Goal: Task Accomplishment & Management: Manage account settings

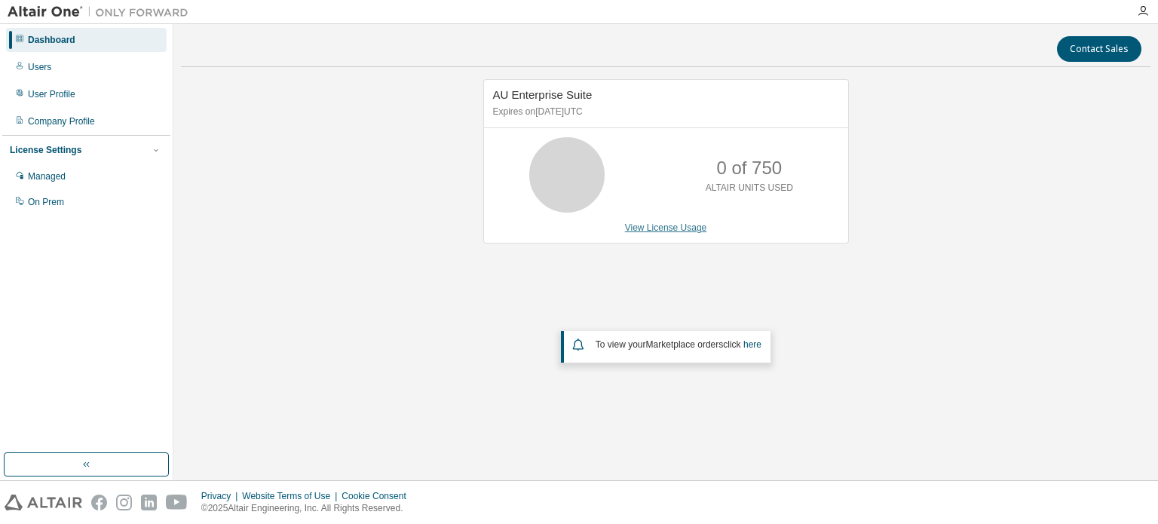
click at [673, 225] on link "View License Usage" at bounding box center [666, 227] width 82 height 11
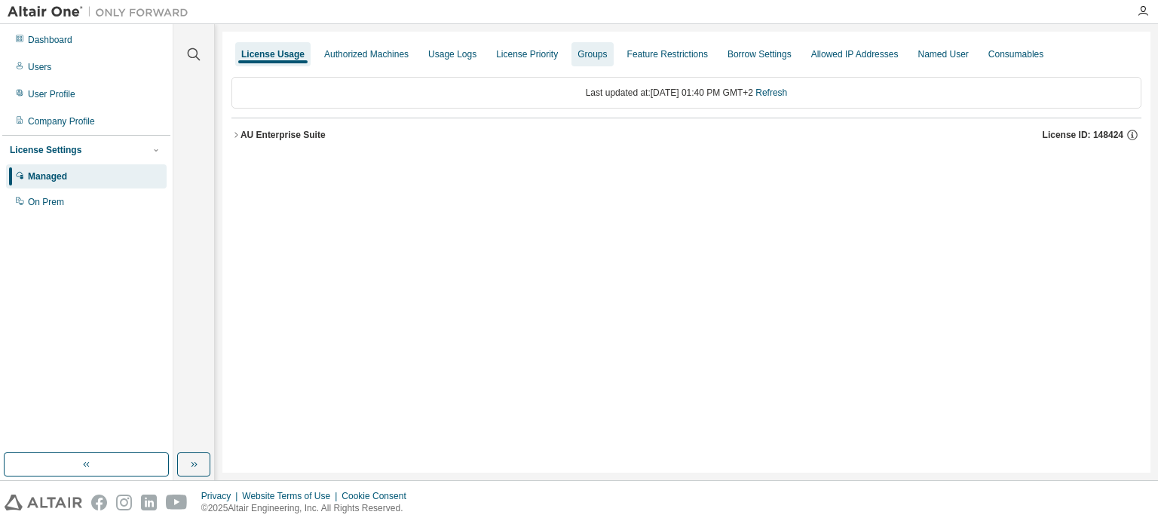
click at [578, 50] on div "Groups" at bounding box center [592, 54] width 29 height 12
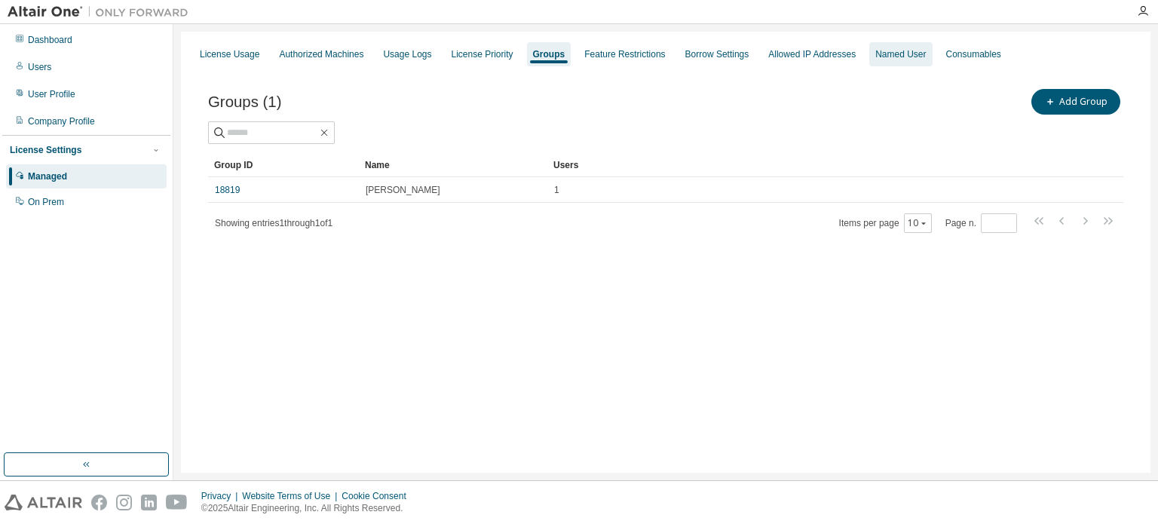
click at [878, 65] on div "Named User" at bounding box center [900, 54] width 63 height 24
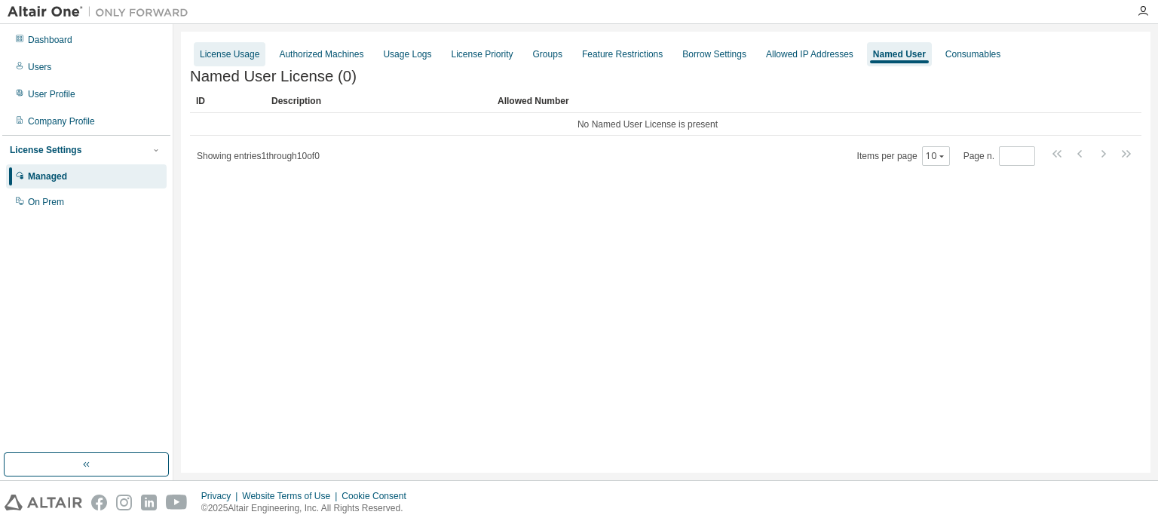
click at [238, 48] on div "License Usage" at bounding box center [230, 54] width 60 height 12
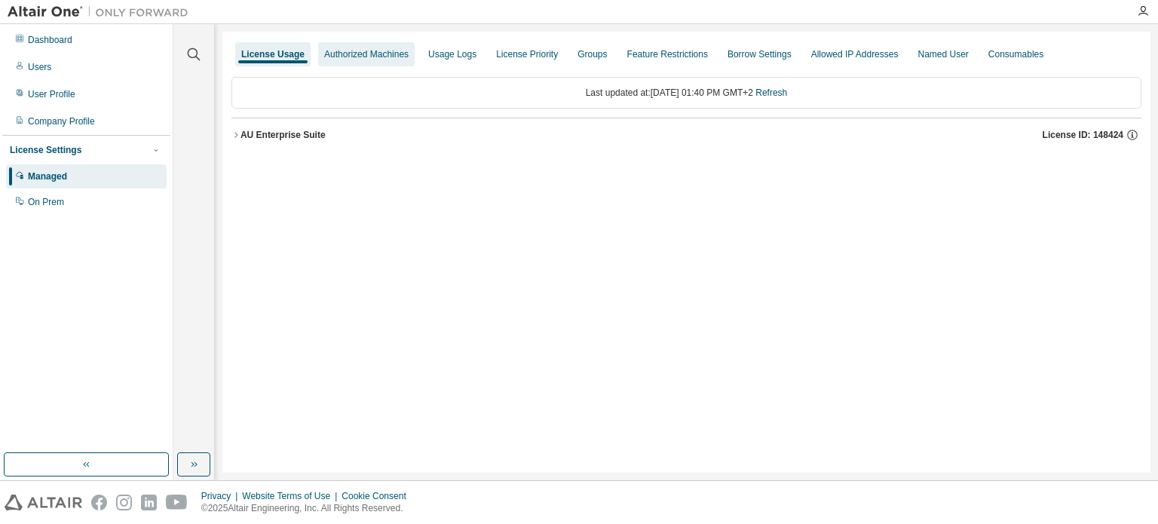
click at [347, 61] on div "Authorized Machines" at bounding box center [366, 54] width 97 height 24
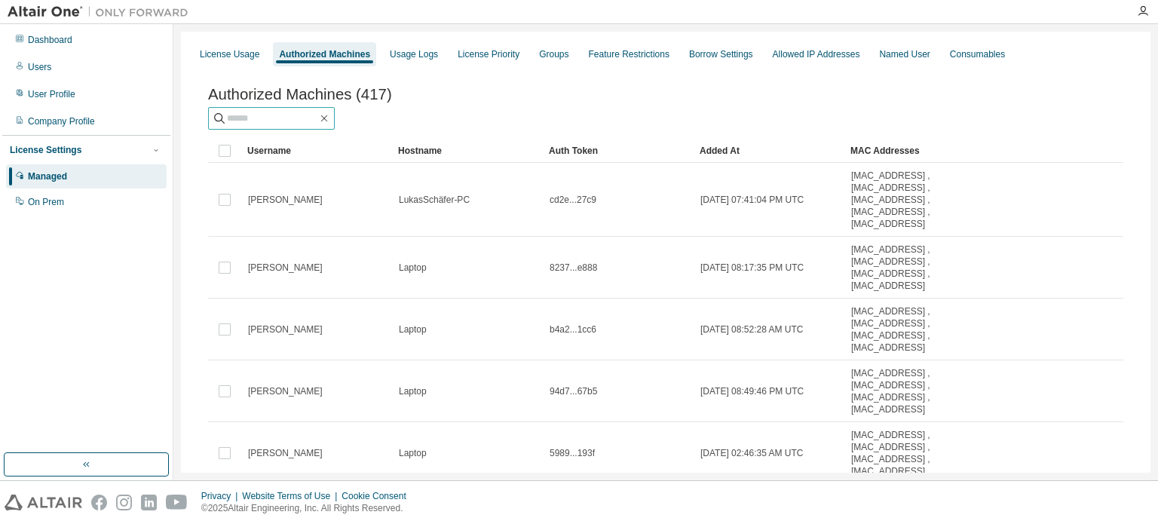
click at [285, 122] on input "text" at bounding box center [272, 118] width 90 height 15
type input "**********"
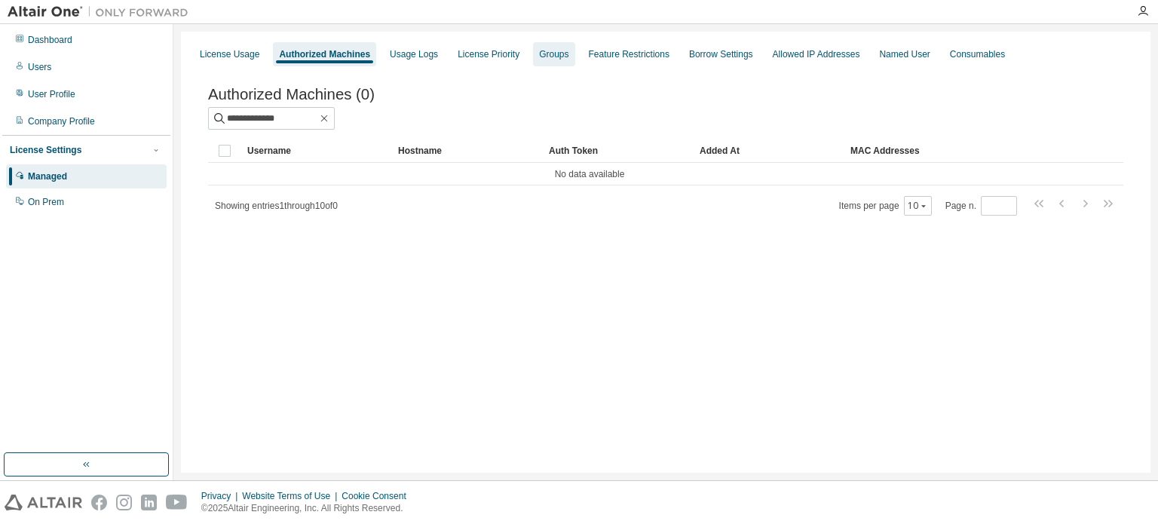
click at [552, 60] on div "Groups" at bounding box center [553, 54] width 41 height 24
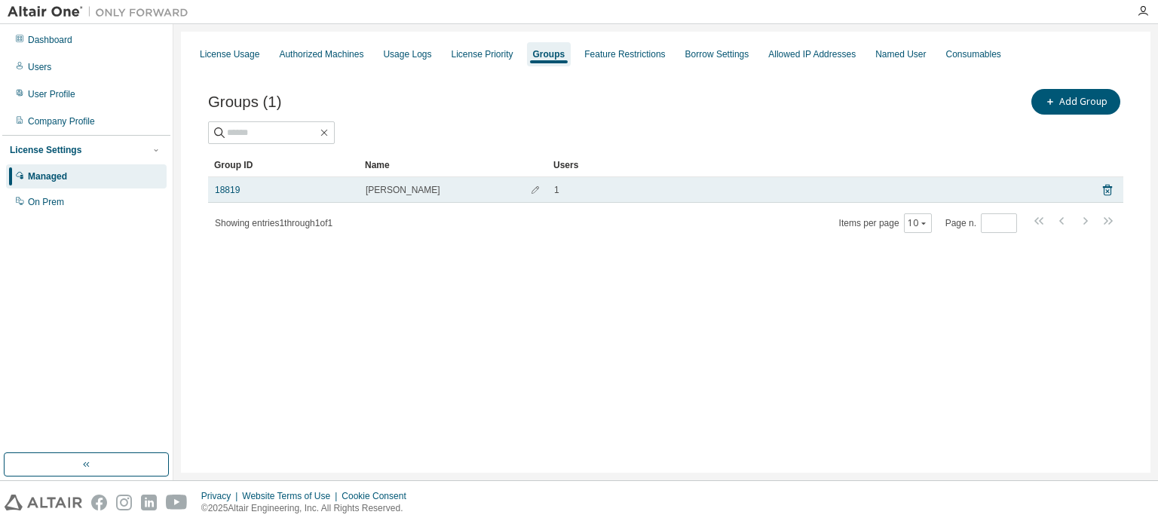
click at [267, 185] on div "18819" at bounding box center [283, 190] width 137 height 12
click at [525, 192] on button "button" at bounding box center [535, 190] width 24 height 24
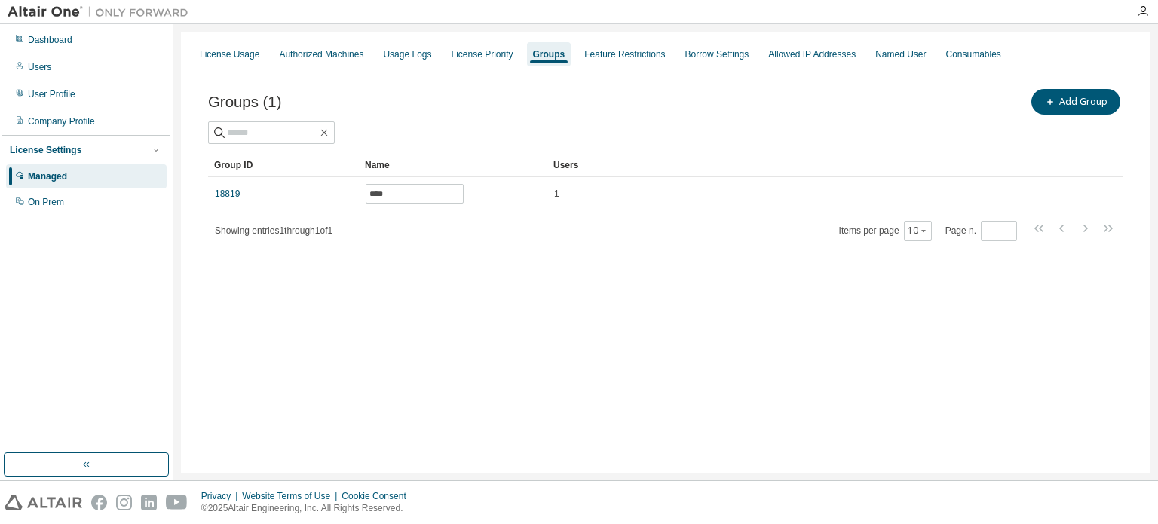
click at [438, 247] on div "Groups (1) Add Group Clear Load Save Save As Field Operator Value Select filter…" at bounding box center [666, 174] width 952 height 213
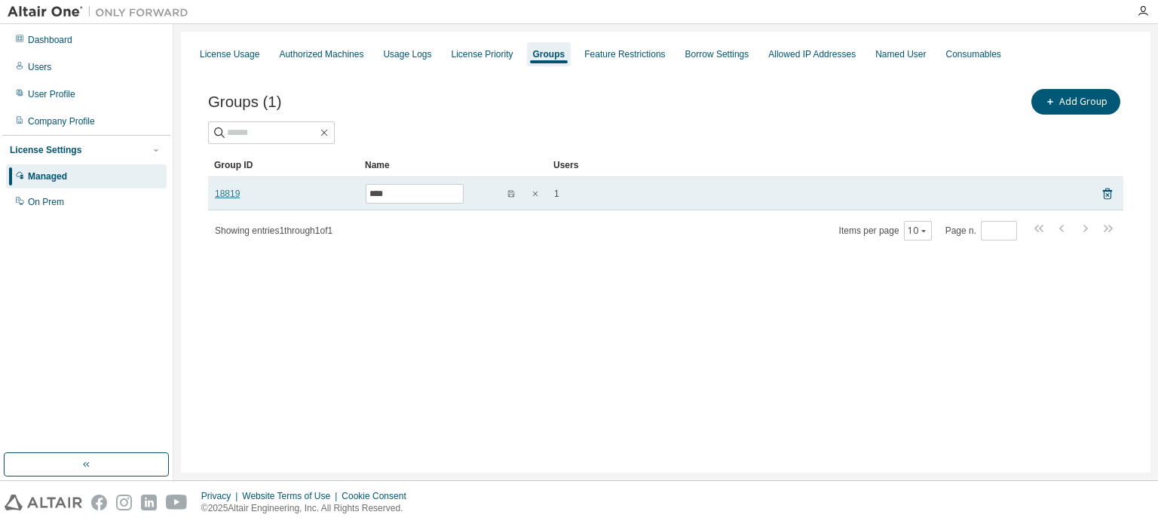
click at [222, 198] on link "18819" at bounding box center [227, 194] width 25 height 12
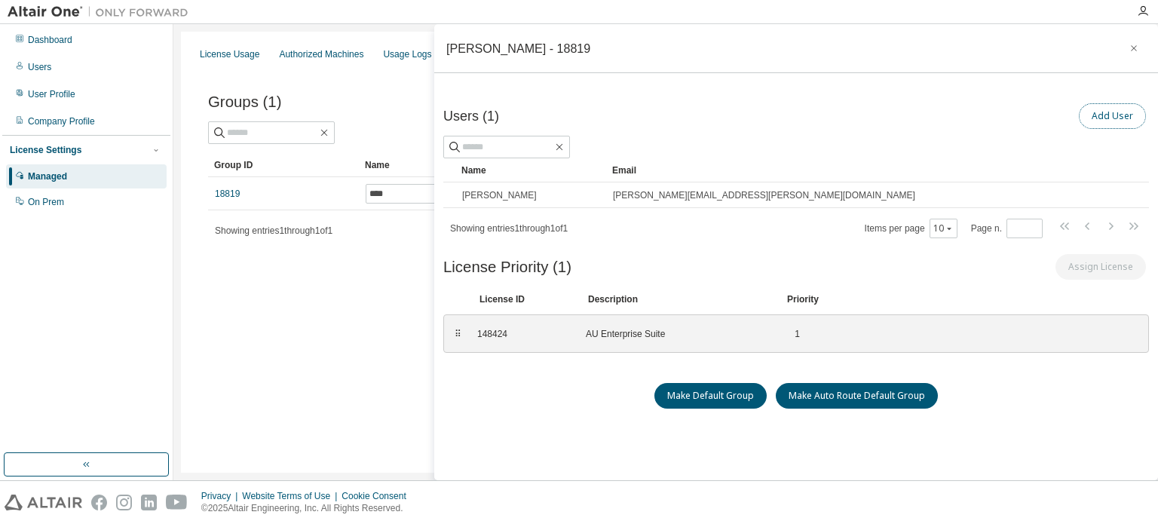
click at [1092, 122] on button "Add User" at bounding box center [1112, 116] width 67 height 26
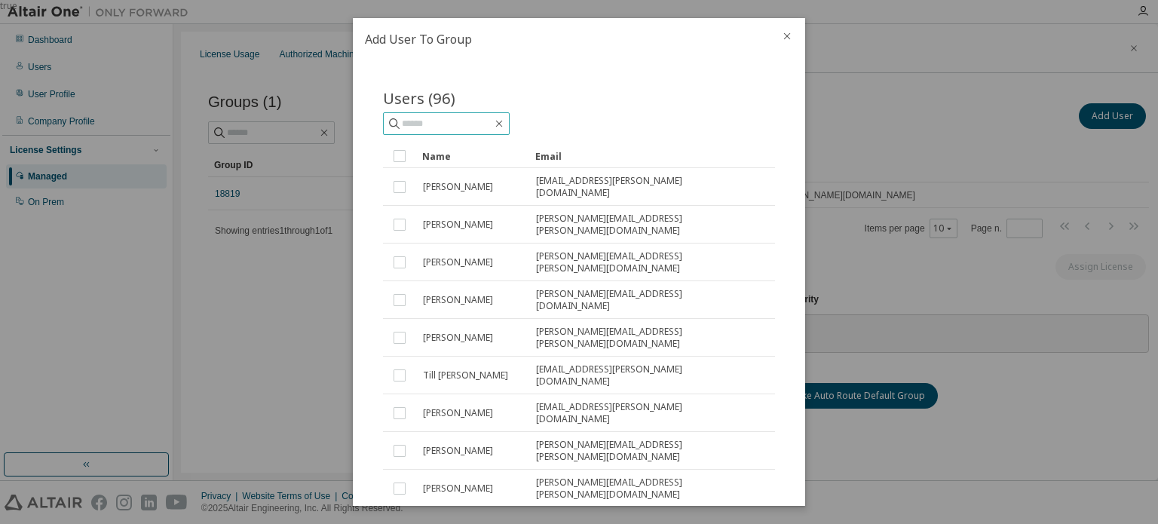
click at [470, 124] on input "text" at bounding box center [447, 123] width 90 height 15
type input "**********"
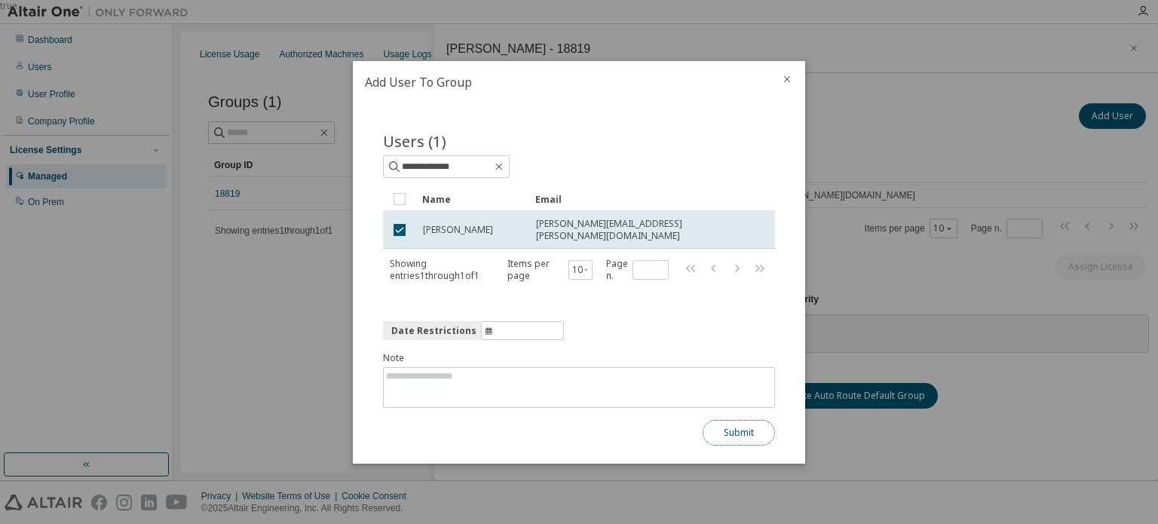
click at [721, 431] on button "Submit" at bounding box center [739, 433] width 72 height 26
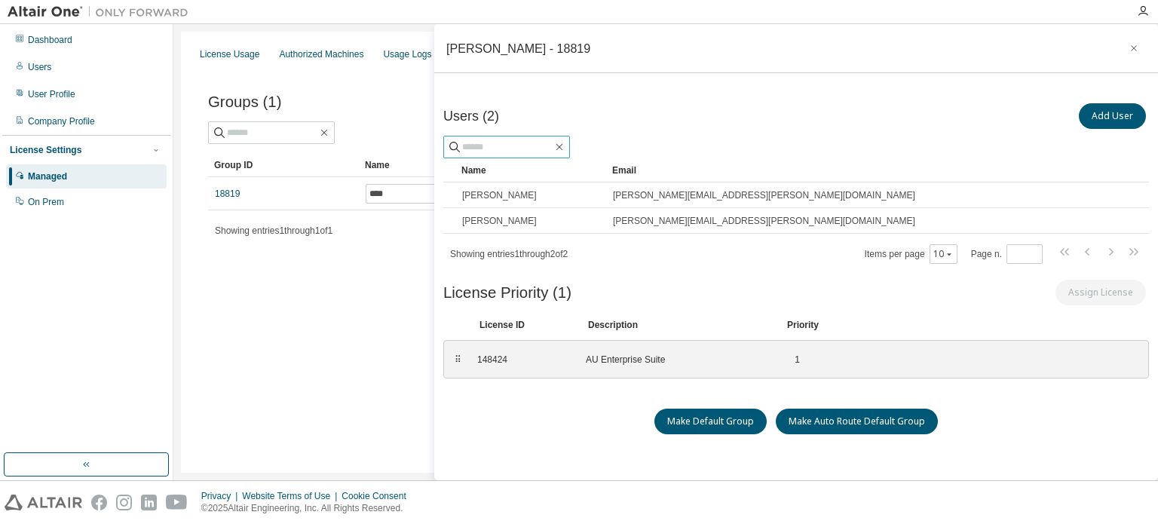
click at [506, 141] on input "text" at bounding box center [507, 146] width 90 height 15
type input "*"
type input "**********"
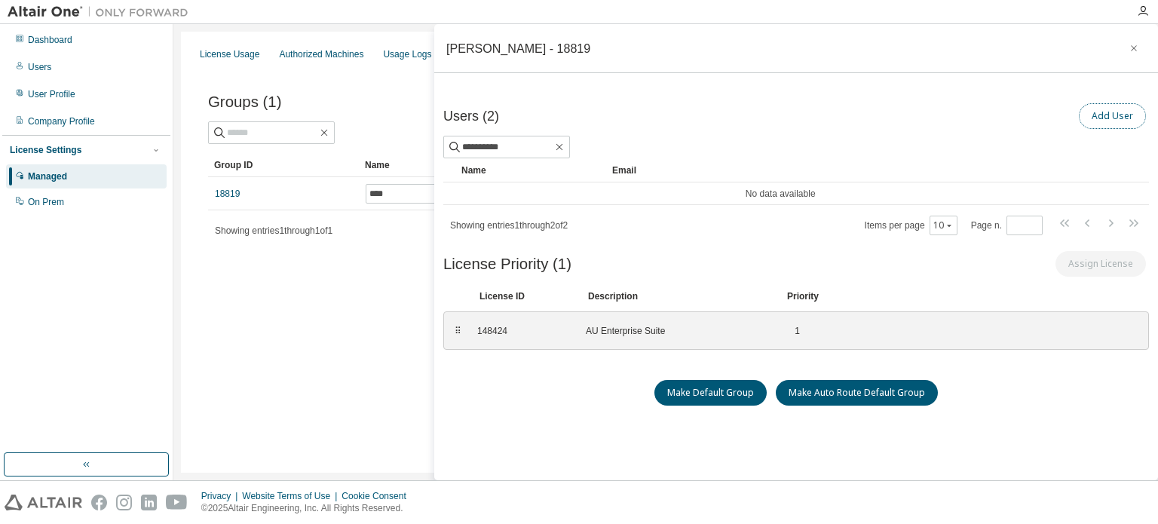
click at [1087, 114] on button "Add User" at bounding box center [1112, 116] width 67 height 26
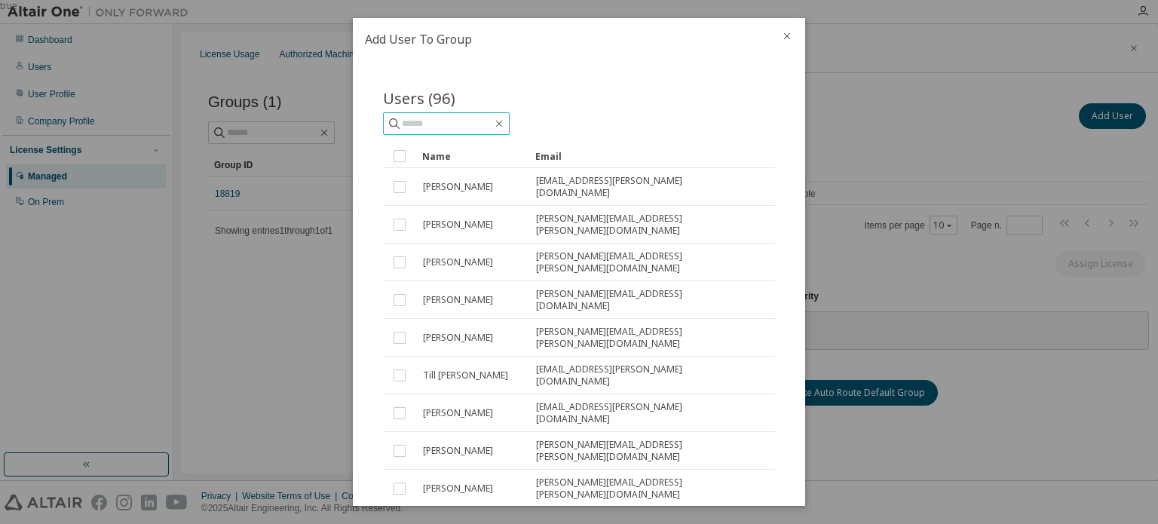
click at [426, 120] on input "text" at bounding box center [447, 123] width 90 height 15
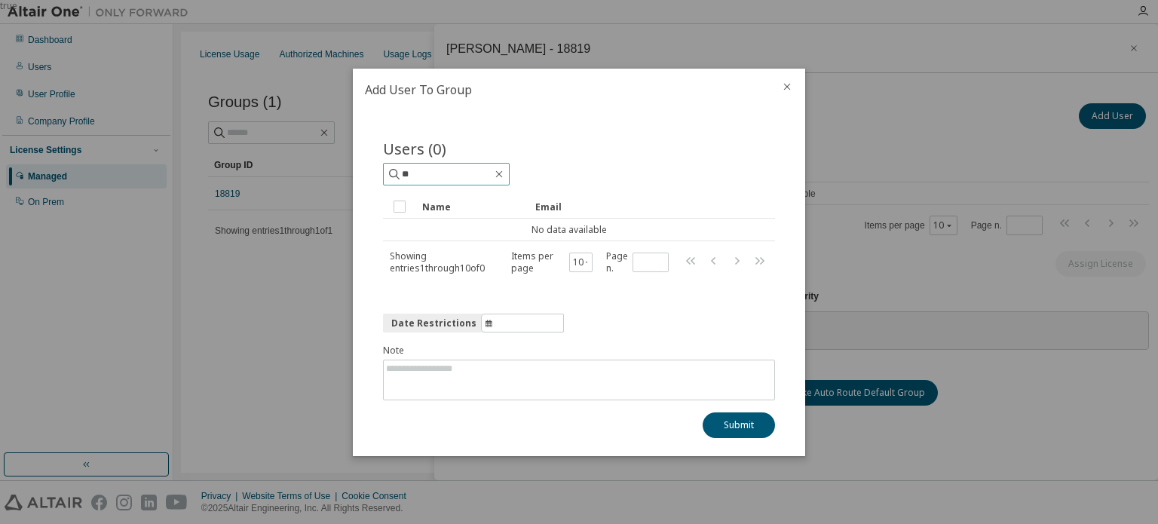
type input "*"
type input "**********"
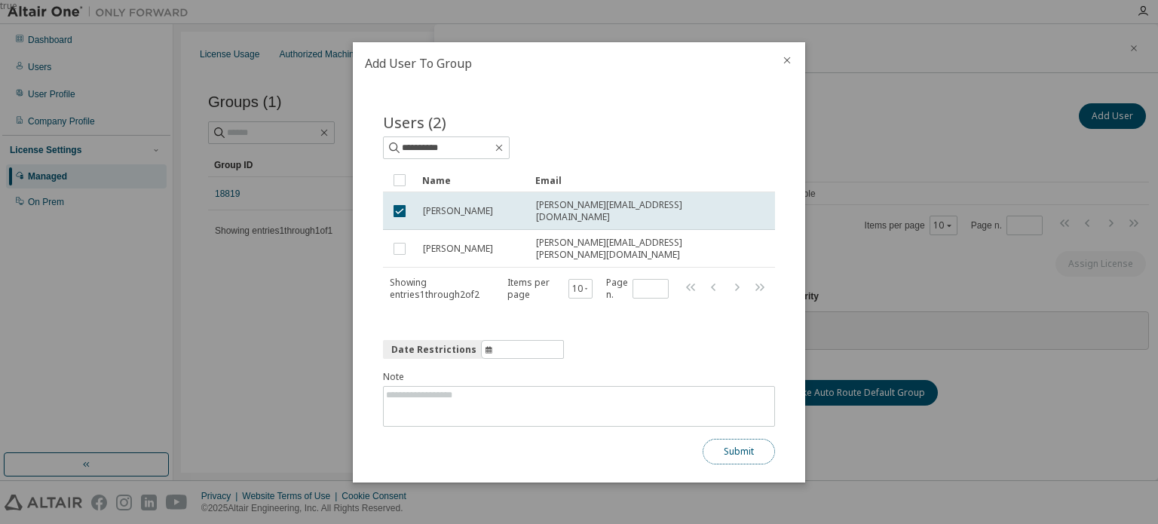
click at [723, 440] on button "Submit" at bounding box center [739, 452] width 72 height 26
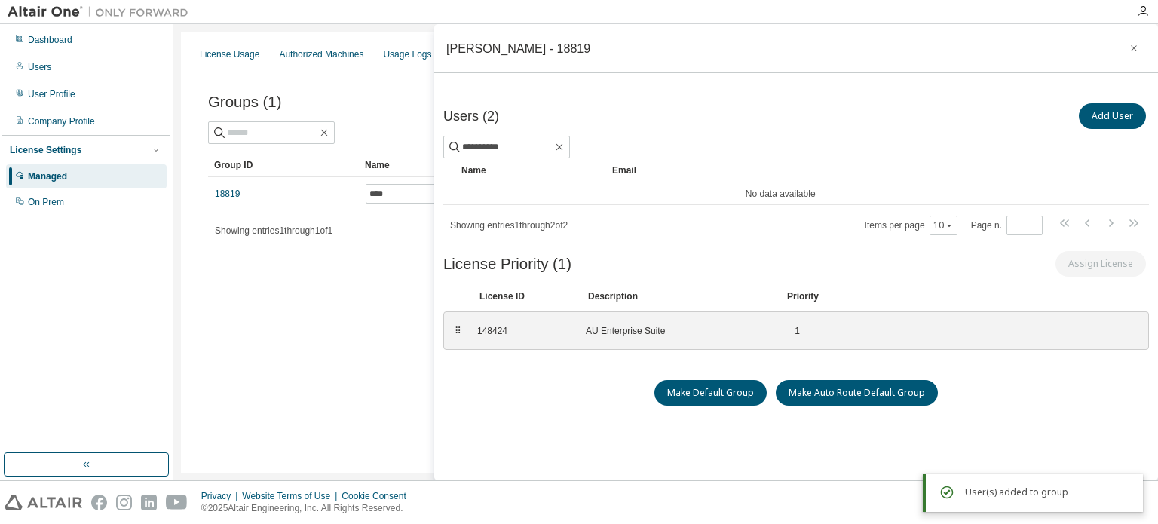
scroll to position [30, 0]
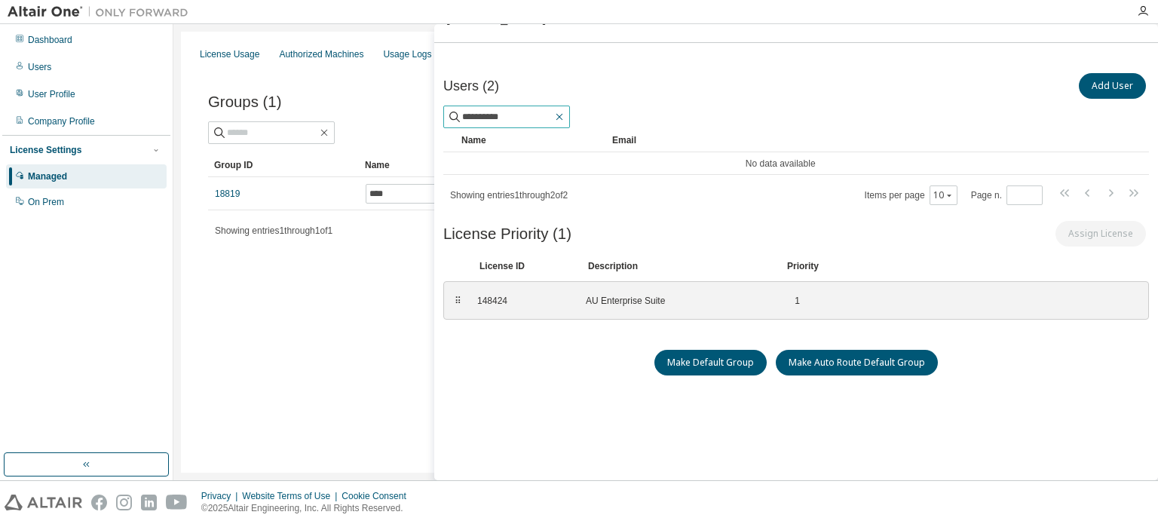
click at [566, 113] on icon "button" at bounding box center [559, 117] width 12 height 12
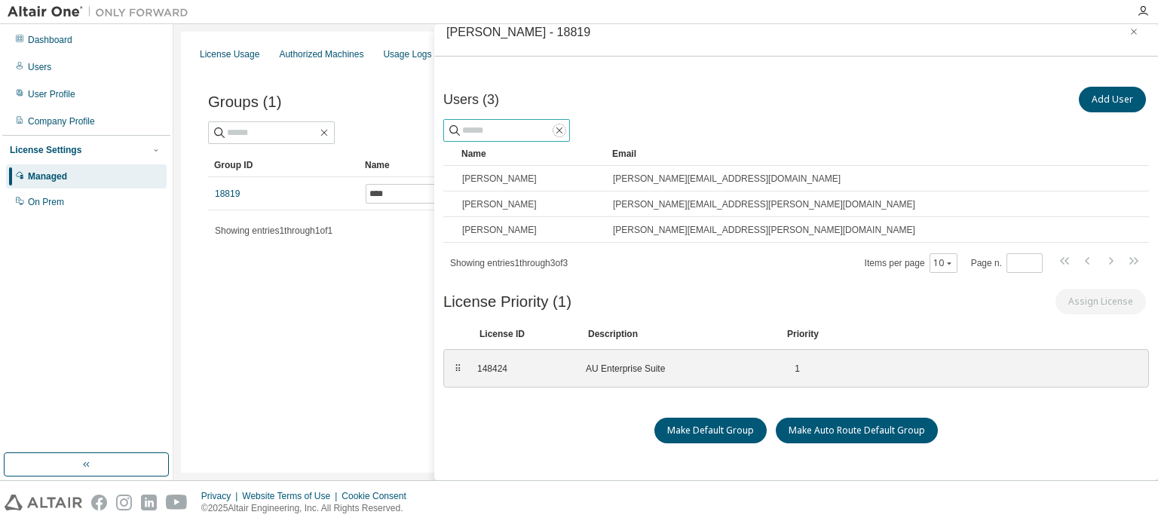
scroll to position [0, 0]
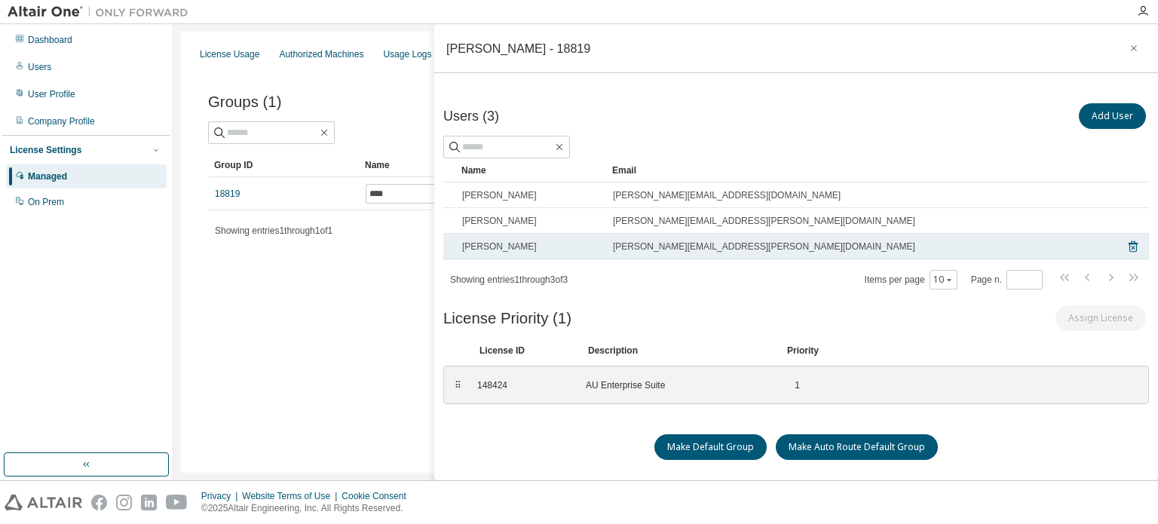
click at [505, 237] on td "Martin Laasch" at bounding box center [530, 247] width 151 height 26
click at [533, 241] on div "Martin Laasch" at bounding box center [530, 247] width 137 height 12
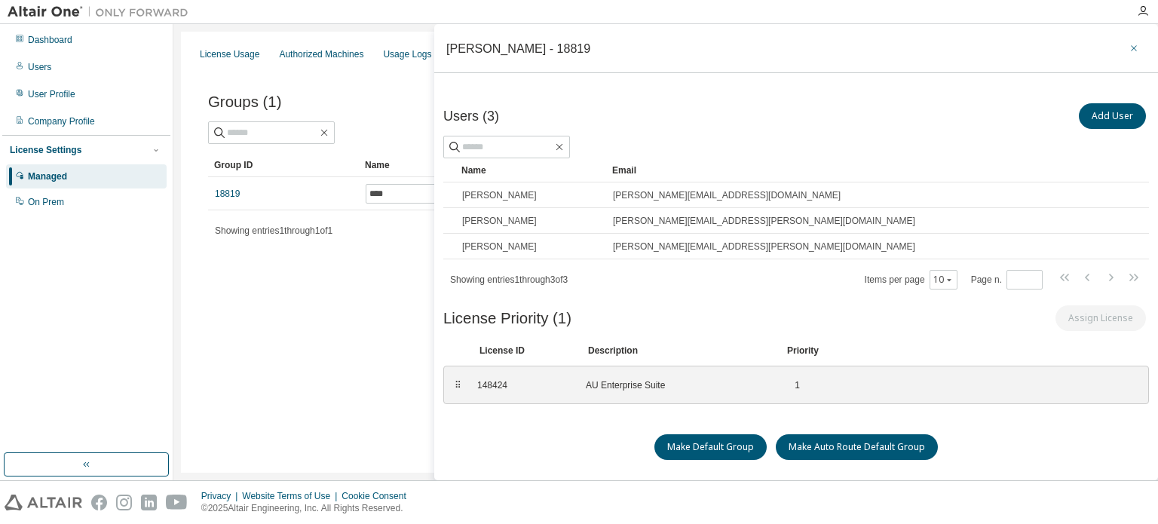
click at [1129, 48] on icon "button" at bounding box center [1134, 48] width 11 height 12
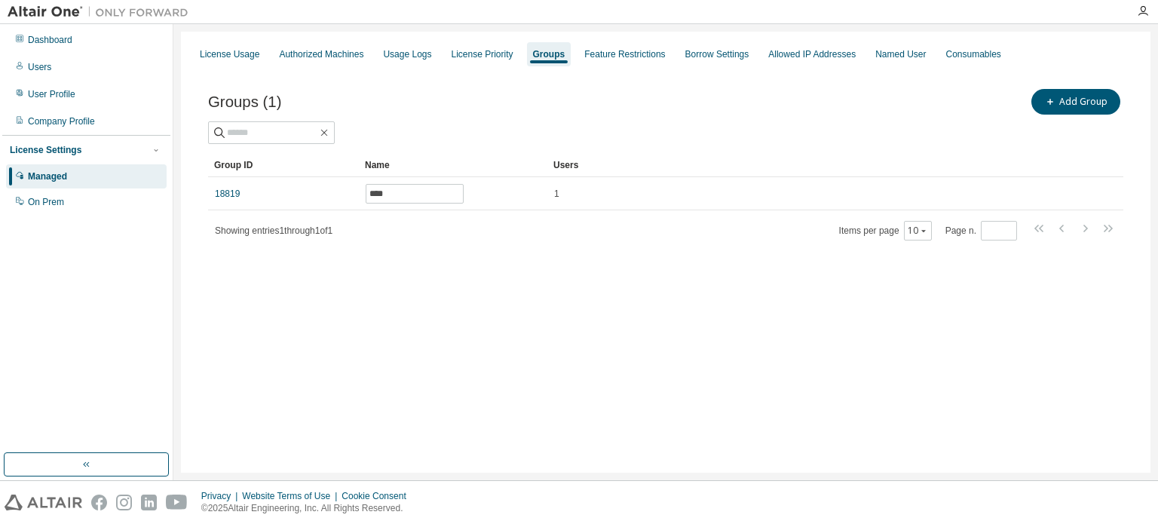
click at [412, 461] on div "License Usage Authorized Machines Usage Logs License Priority Groups Feature Re…" at bounding box center [666, 252] width 970 height 441
click at [106, 199] on div "On Prem" at bounding box center [86, 202] width 161 height 24
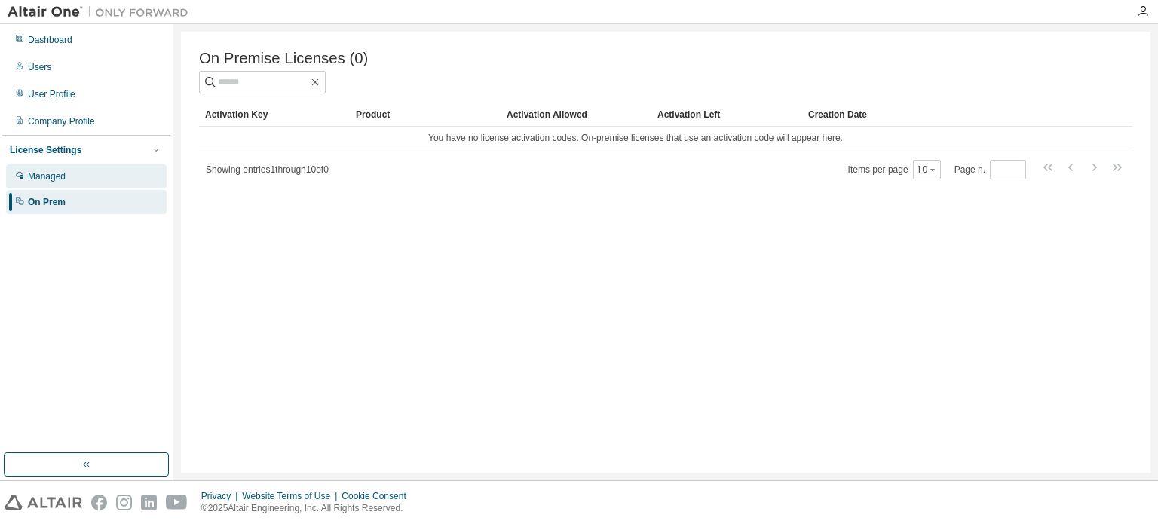
click at [88, 176] on div "Managed" at bounding box center [86, 176] width 161 height 24
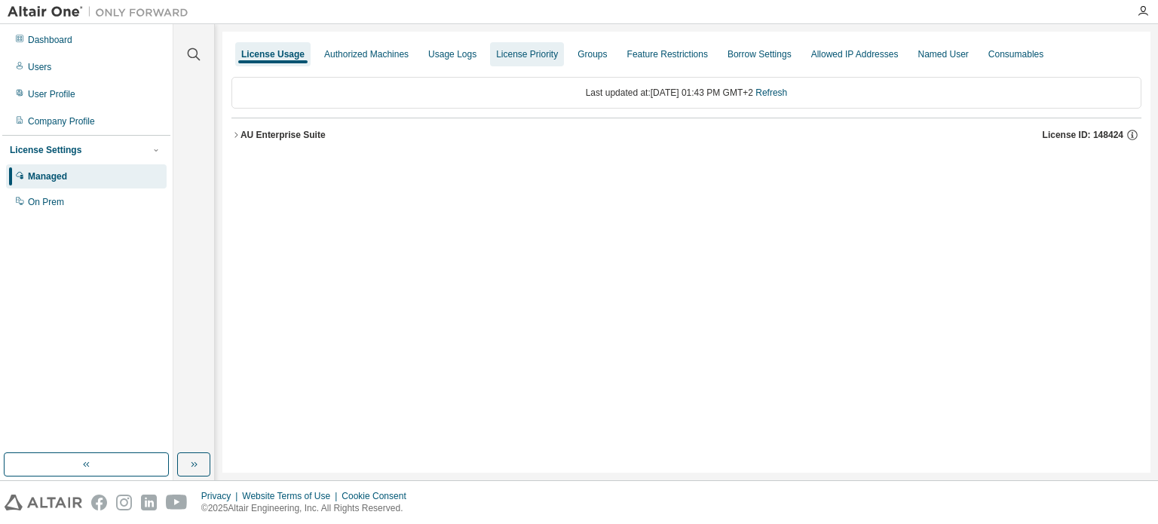
click at [525, 57] on div "License Priority" at bounding box center [527, 54] width 62 height 12
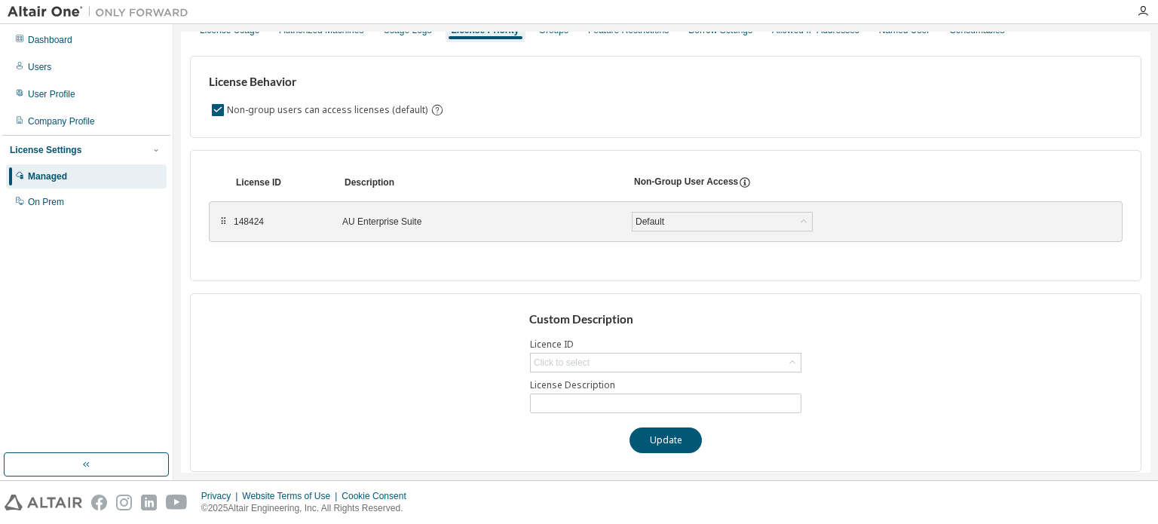
scroll to position [24, 0]
click at [724, 216] on div "Default" at bounding box center [722, 222] width 179 height 18
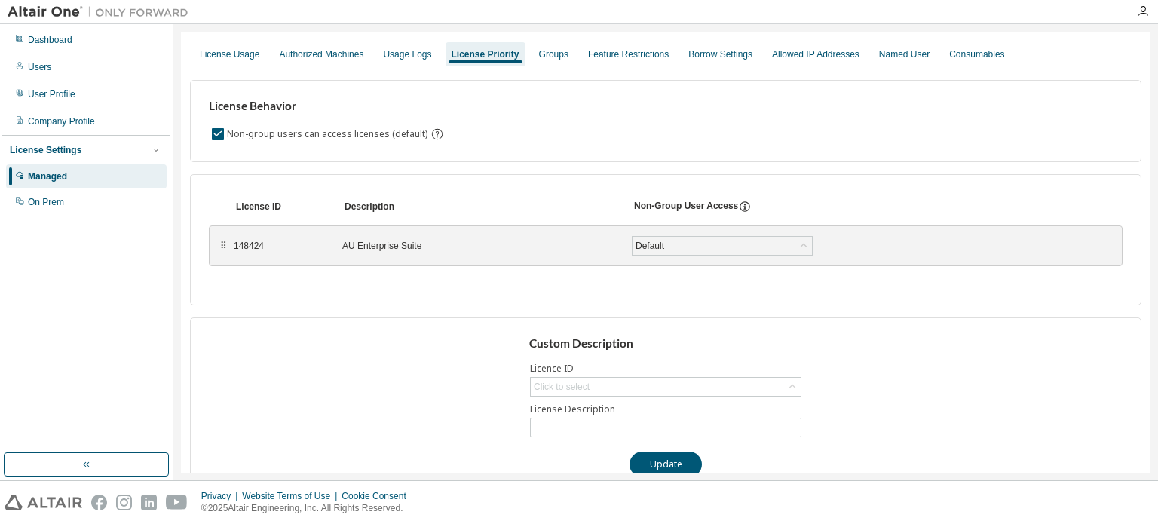
scroll to position [29, 0]
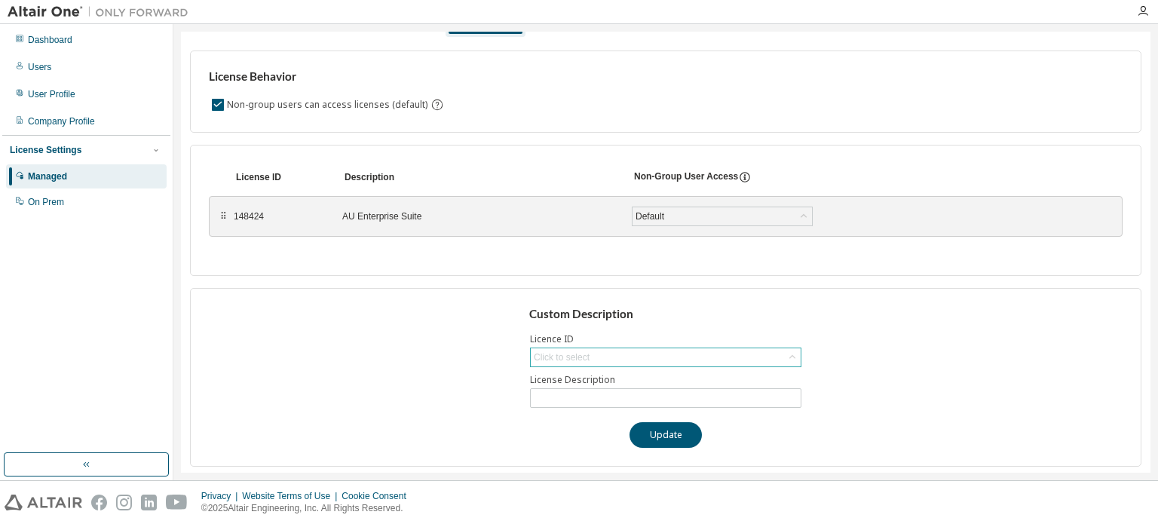
click at [608, 351] on div "Click to select" at bounding box center [666, 357] width 270 height 18
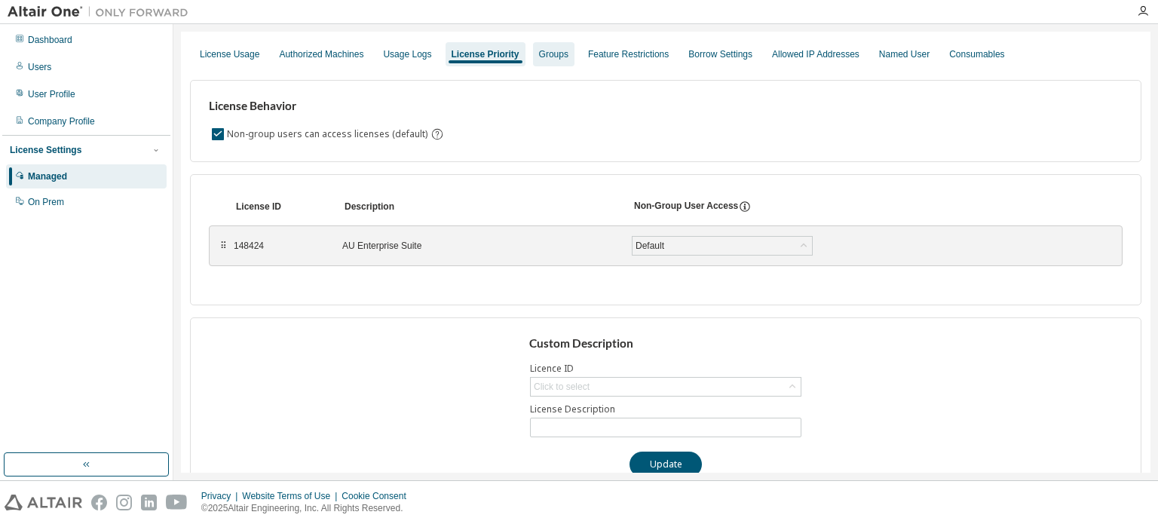
click at [539, 54] on div "Groups" at bounding box center [553, 54] width 29 height 12
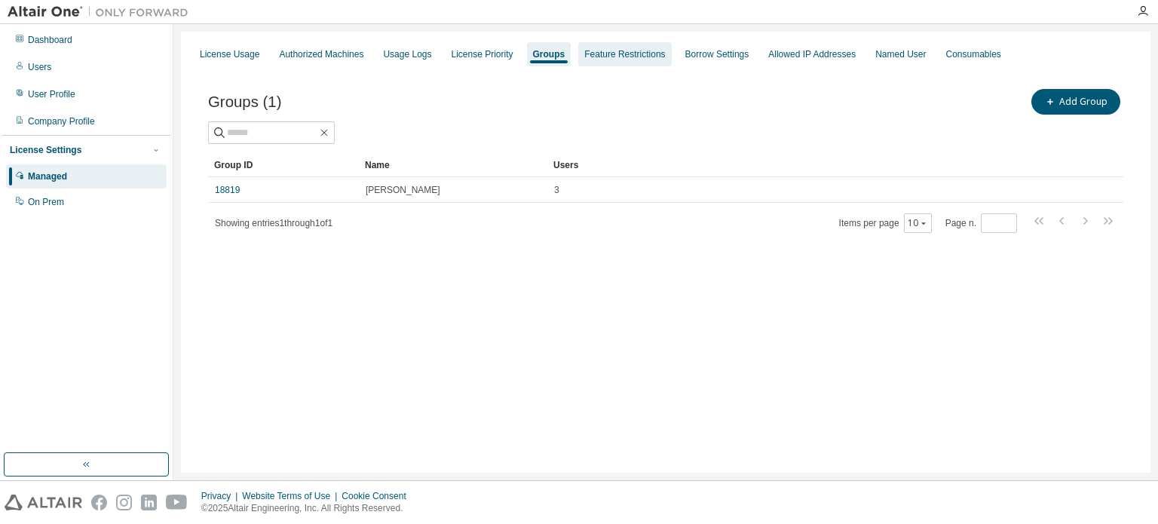
click at [591, 51] on div "Feature Restrictions" at bounding box center [624, 54] width 81 height 12
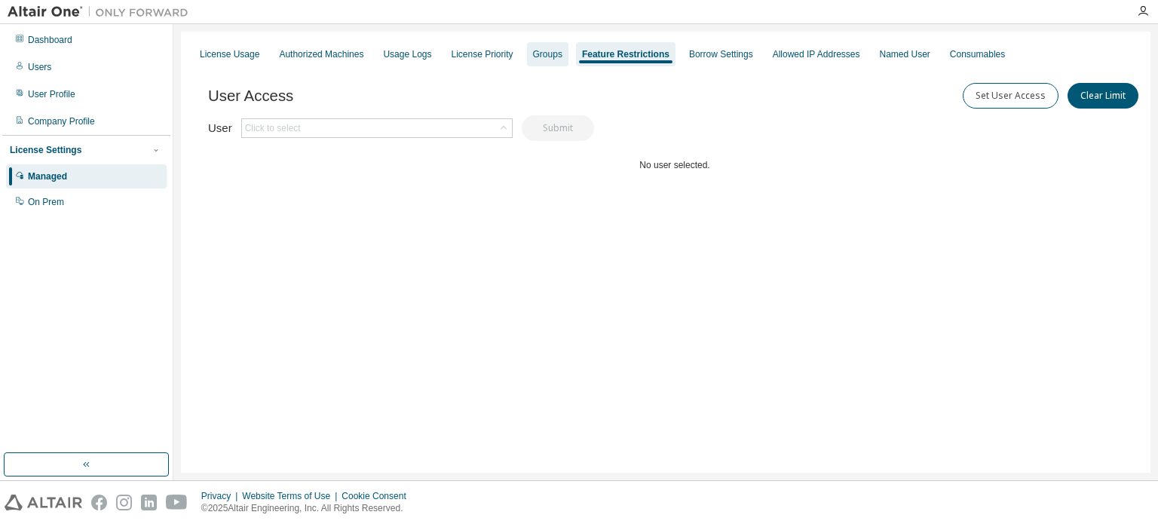
click at [541, 53] on div "Groups" at bounding box center [547, 54] width 29 height 12
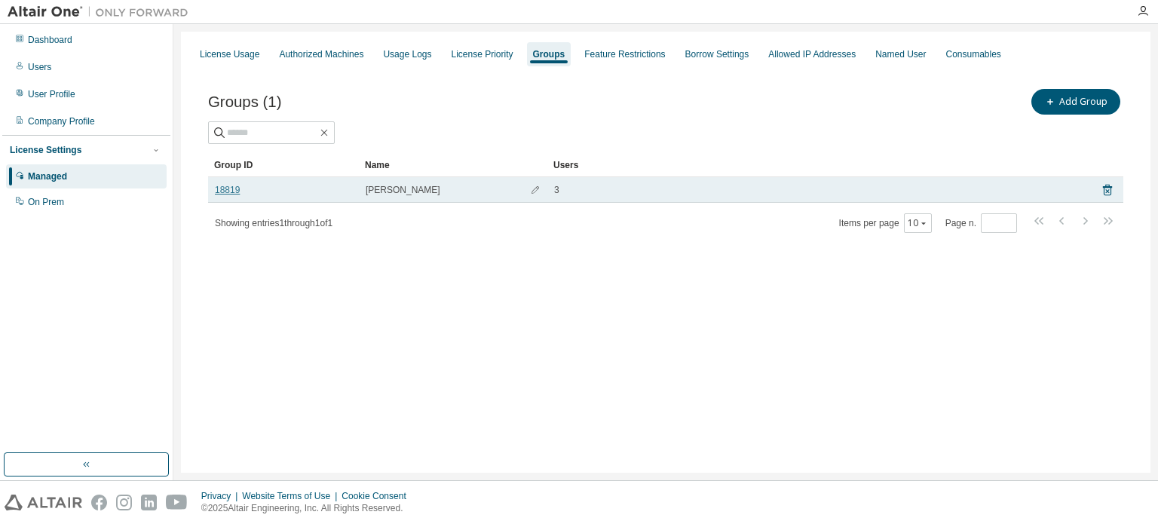
click at [235, 195] on td "18819" at bounding box center [283, 190] width 151 height 26
click at [231, 192] on link "18819" at bounding box center [227, 190] width 25 height 12
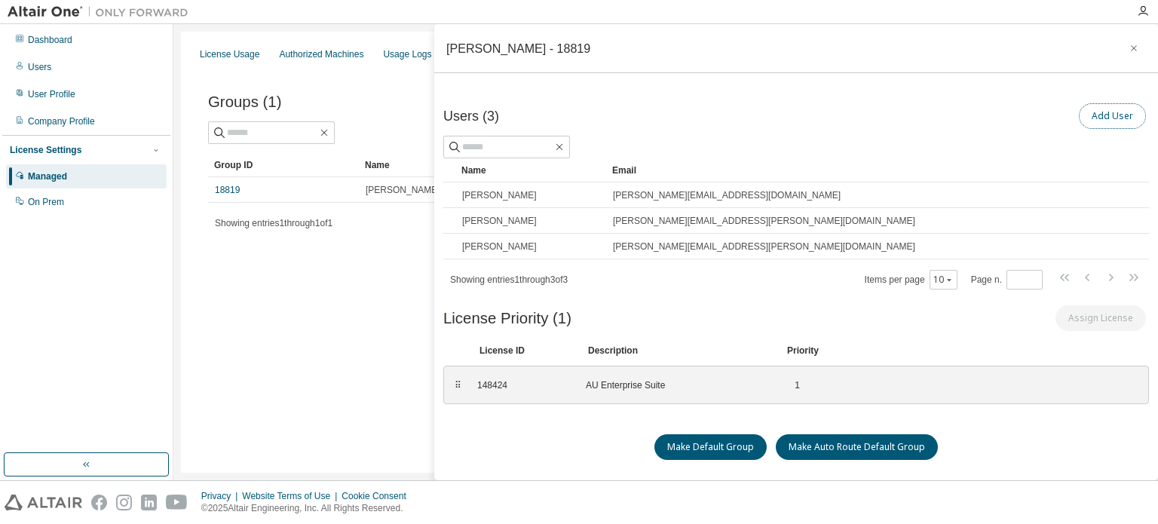
click at [1090, 111] on button "Add User" at bounding box center [1112, 116] width 67 height 26
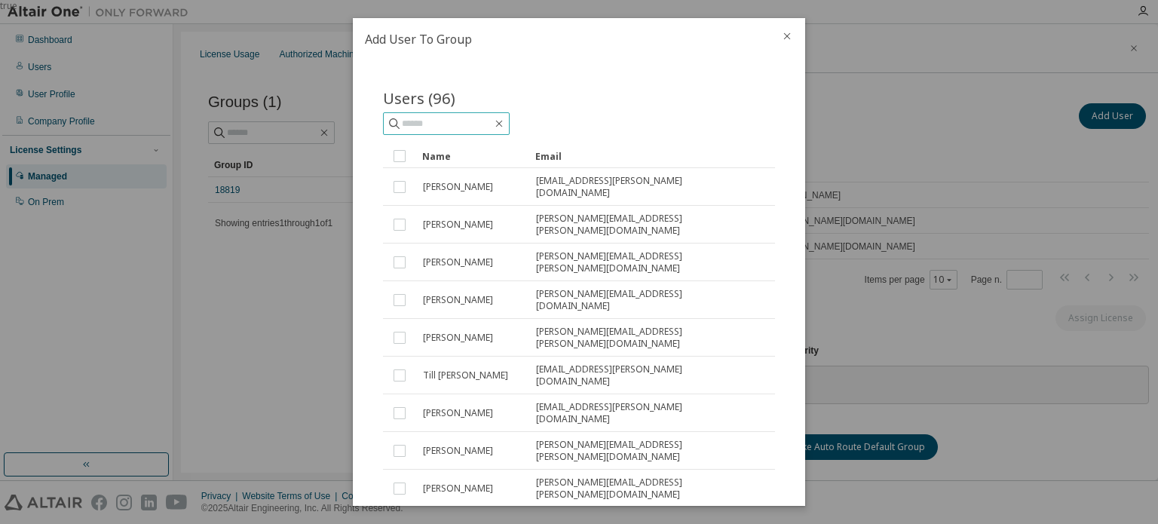
click at [458, 121] on input "text" at bounding box center [447, 123] width 90 height 15
type input "*"
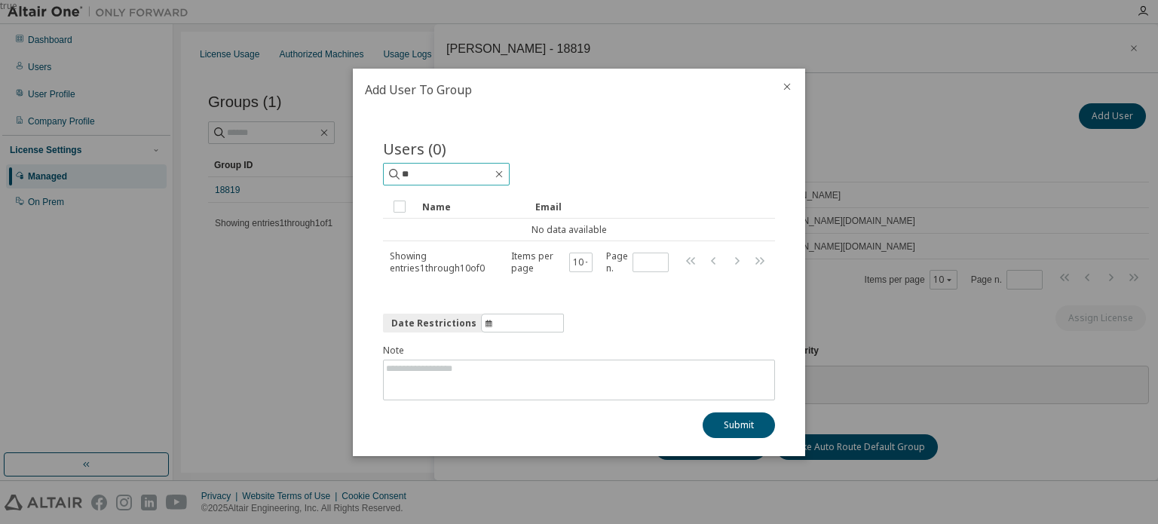
type input "*"
type input "******"
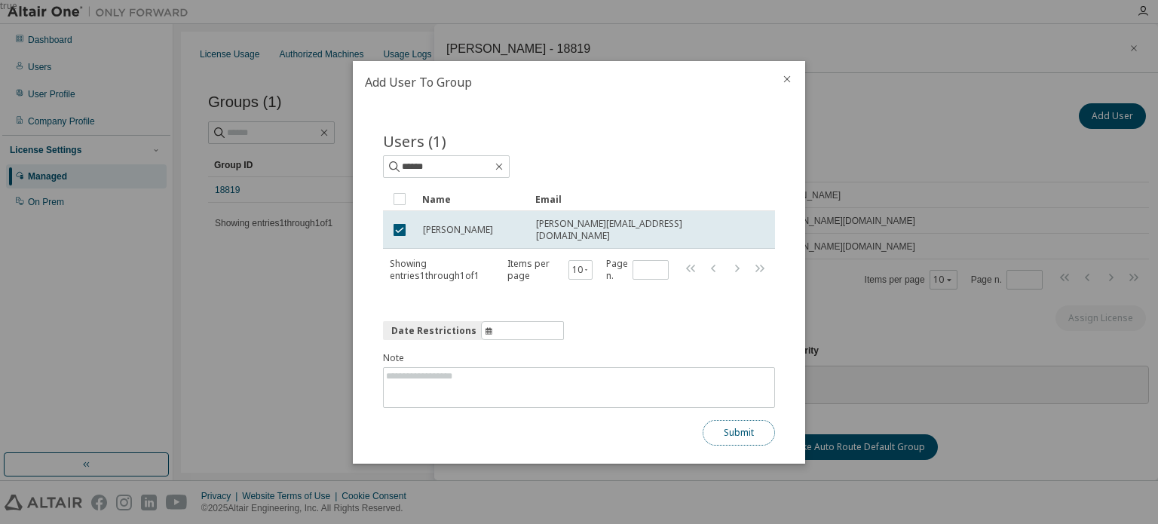
click at [731, 422] on button "Submit" at bounding box center [739, 433] width 72 height 26
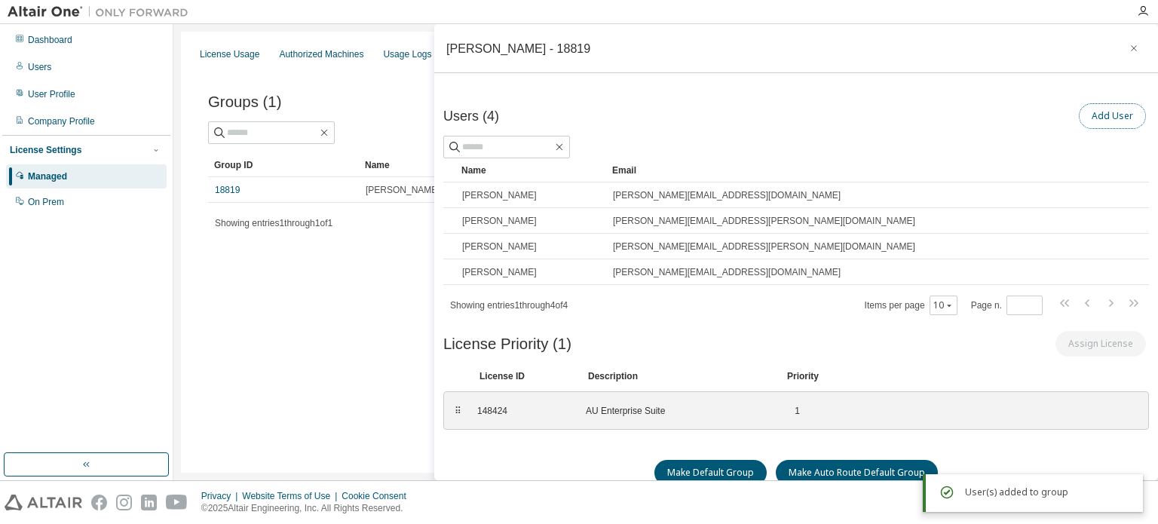
click at [1096, 117] on button "Add User" at bounding box center [1112, 116] width 67 height 26
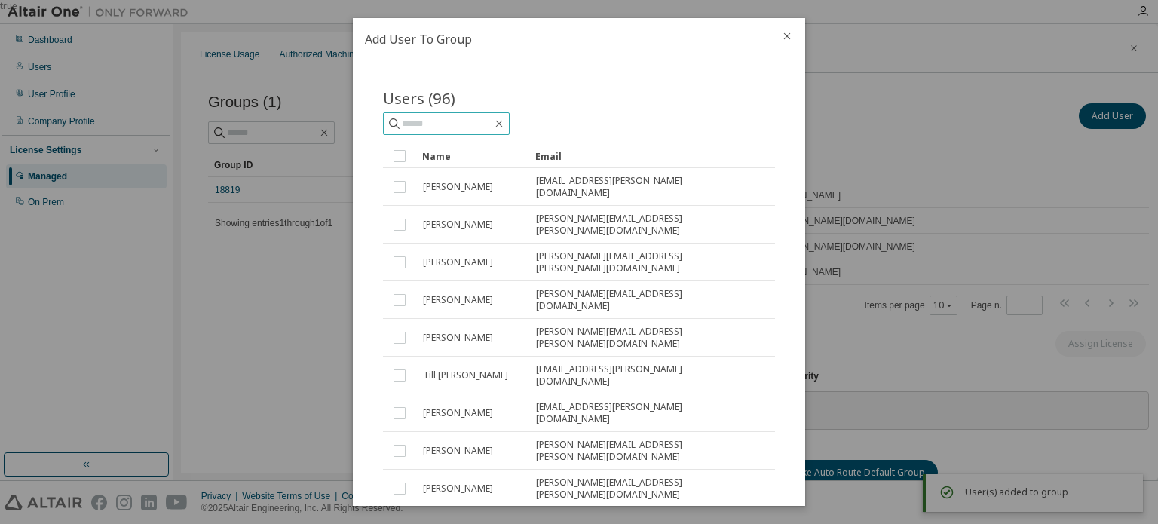
click at [427, 120] on input "text" at bounding box center [447, 123] width 90 height 15
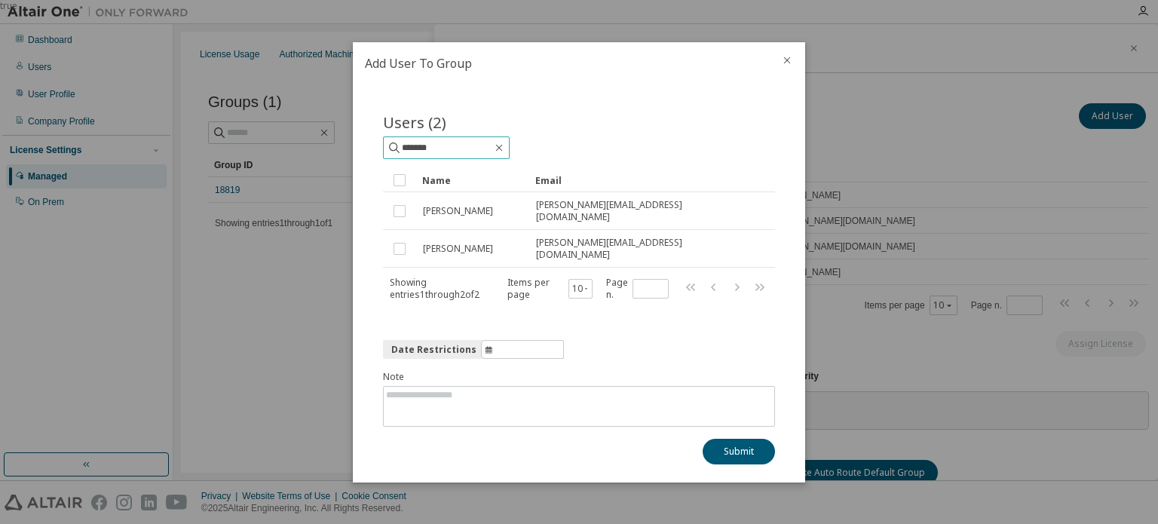
click at [452, 155] on input "*******" at bounding box center [447, 147] width 90 height 15
type input "*"
type input "******"
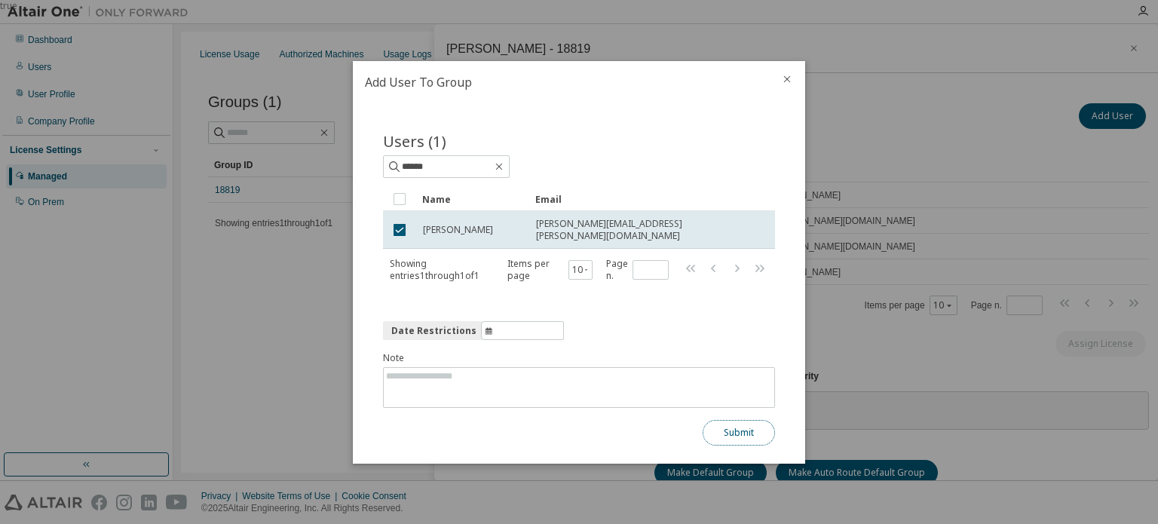
click at [756, 428] on button "Submit" at bounding box center [739, 433] width 72 height 26
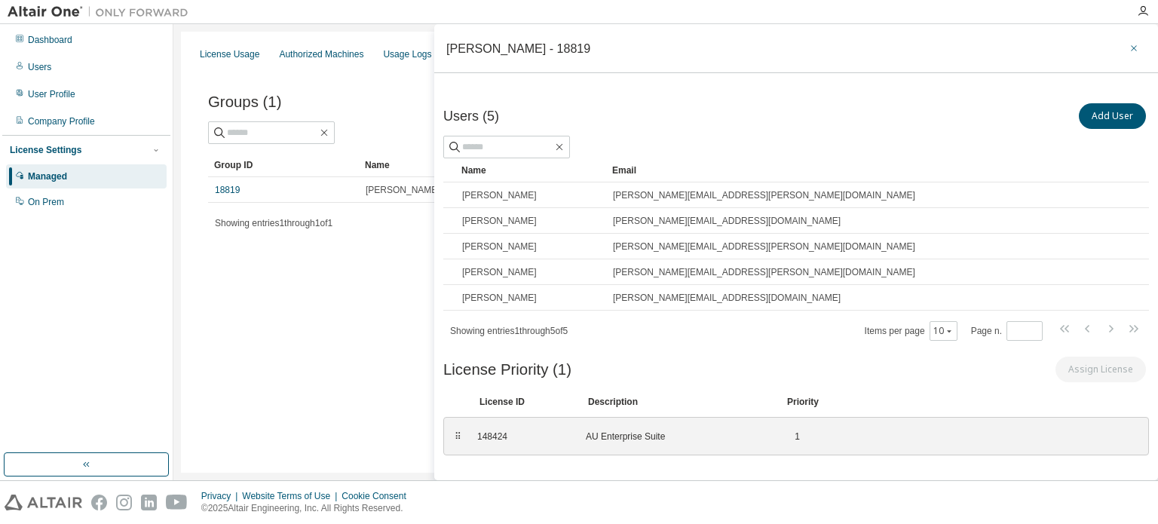
click at [1129, 56] on button "button" at bounding box center [1134, 48] width 24 height 24
